Goal: Check status: Check status

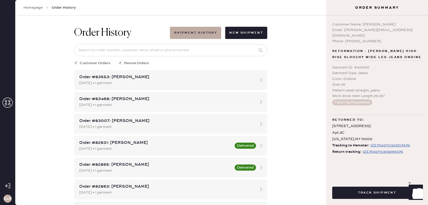
click at [9, 102] on icon at bounding box center [8, 102] width 10 height 10
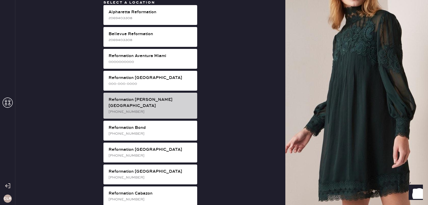
scroll to position [917, 0]
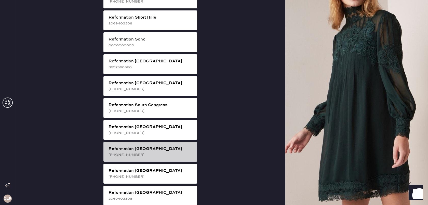
click at [145, 146] on div "Reformation [GEOGRAPHIC_DATA]" at bounding box center [150, 149] width 85 height 6
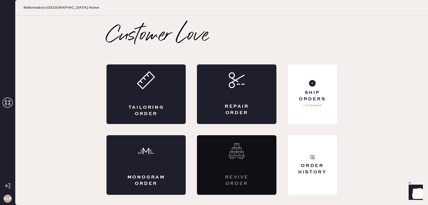
scroll to position [0, 0]
click at [309, 163] on div "Order History" at bounding box center [311, 169] width 41 height 13
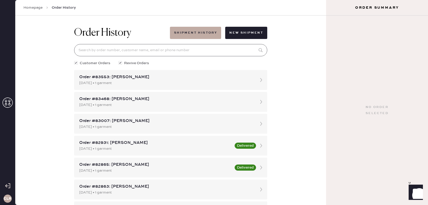
click at [210, 54] on input at bounding box center [170, 50] width 193 height 12
paste input "82502"
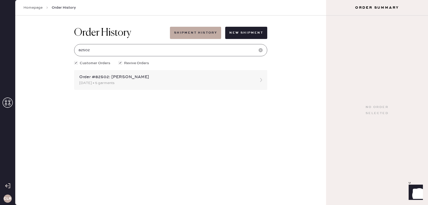
type input "82502"
click at [263, 78] on icon at bounding box center [261, 80] width 10 height 10
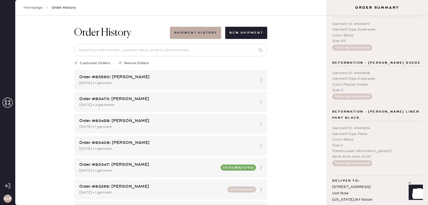
scroll to position [172, 0]
